Goal: Communication & Community: Answer question/provide support

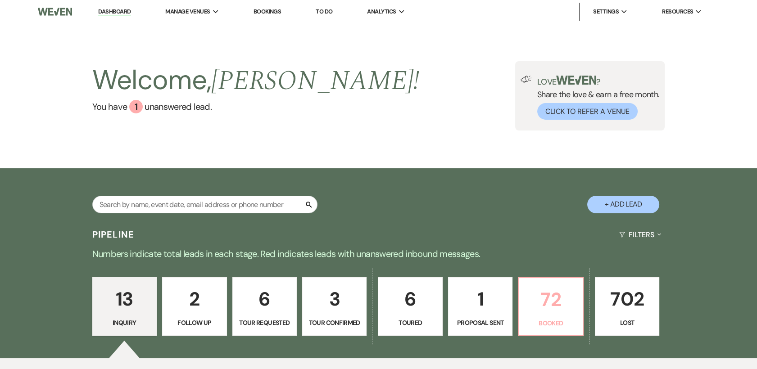
click at [549, 303] on p "72" at bounding box center [550, 300] width 53 height 30
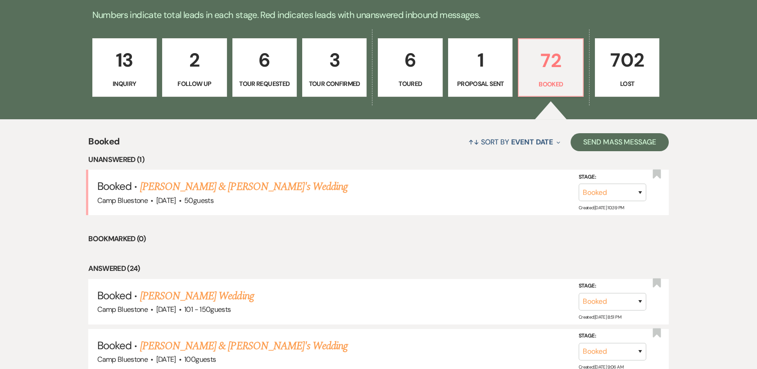
scroll to position [277, 0]
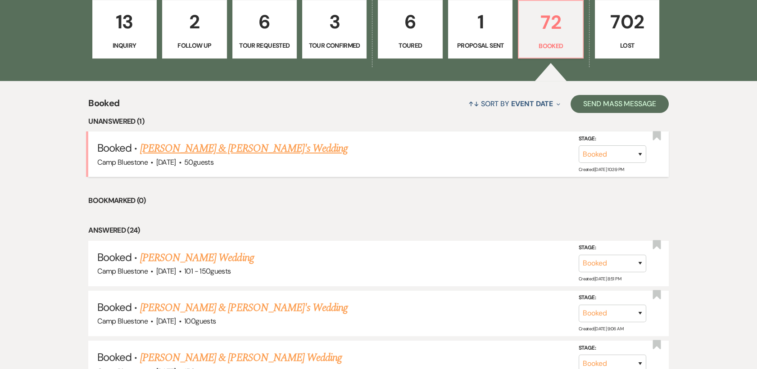
click at [186, 148] on link "[PERSON_NAME] & [PERSON_NAME]'s Wedding" at bounding box center [244, 149] width 208 height 16
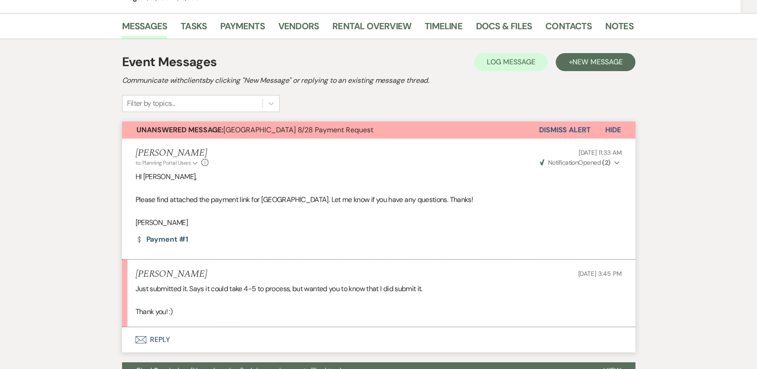
scroll to position [230, 0]
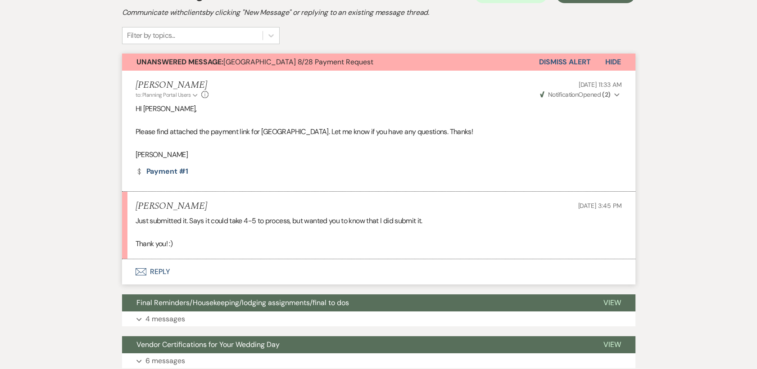
click at [159, 268] on button "Envelope Reply" at bounding box center [378, 271] width 513 height 25
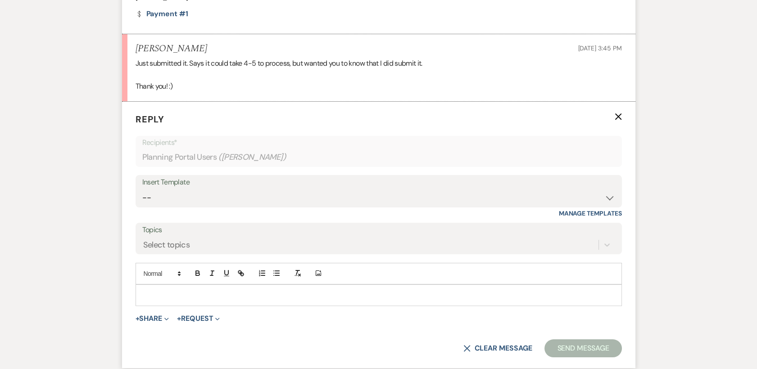
scroll to position [397, 0]
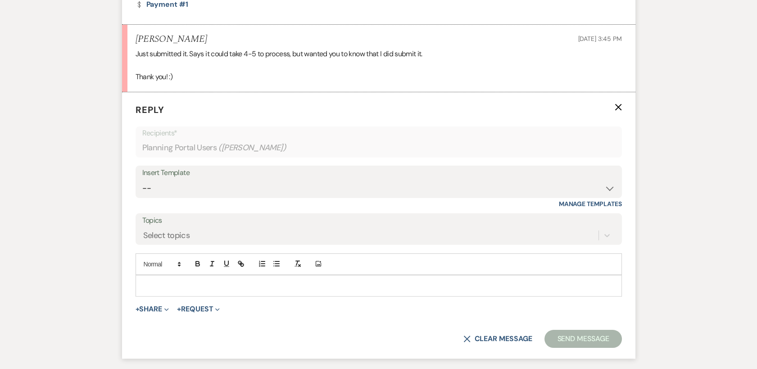
click at [161, 281] on p at bounding box center [379, 286] width 472 height 10
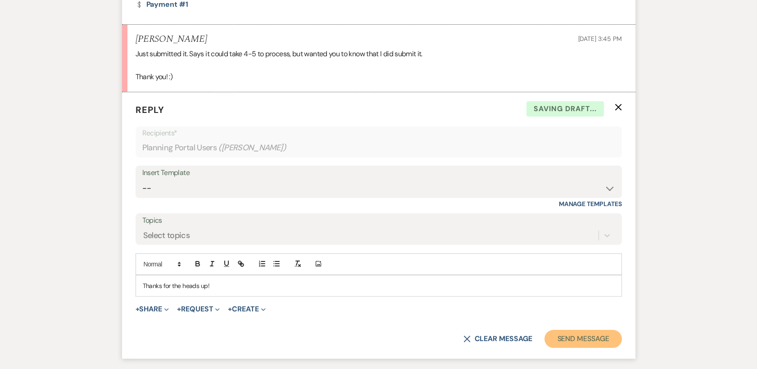
click at [577, 340] on button "Send Message" at bounding box center [582, 339] width 77 height 18
